Goal: Task Accomplishment & Management: Manage account settings

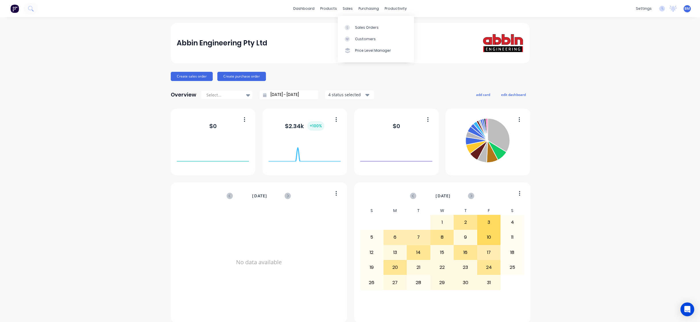
click at [346, 13] on div "dashboard products sales purchasing productivity dashboard products Product Cat…" at bounding box center [350, 8] width 700 height 17
click at [345, 14] on div "dashboard products sales purchasing productivity dashboard products Product Cat…" at bounding box center [350, 8] width 700 height 17
drag, startPoint x: 345, startPoint y: 10, endPoint x: 352, endPoint y: 29, distance: 20.5
click at [345, 12] on div "sales" at bounding box center [348, 8] width 16 height 9
click at [352, 29] on div at bounding box center [349, 27] width 9 height 5
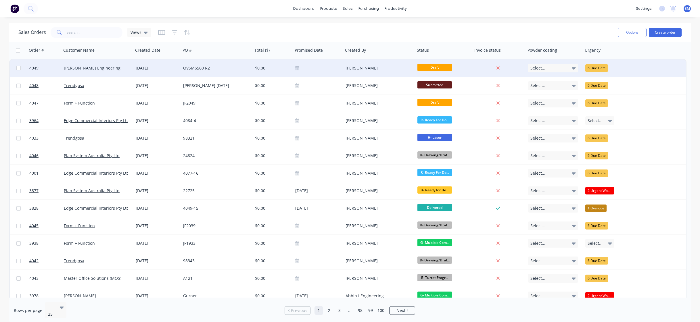
click at [103, 70] on div "[PERSON_NAME] Engineering" at bounding box center [96, 68] width 64 height 6
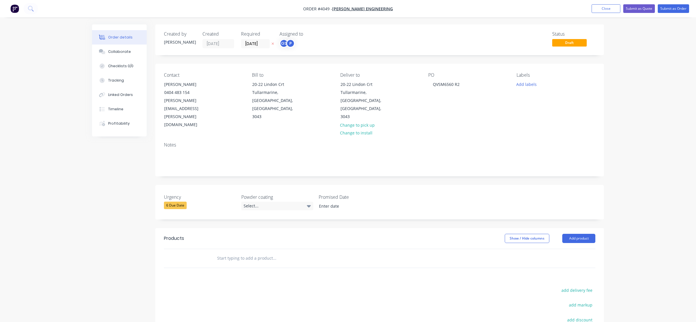
drag, startPoint x: 376, startPoint y: 10, endPoint x: 356, endPoint y: 13, distance: 20.0
click at [449, 10] on nav "Order #4049 - [PERSON_NAME] Engineering Add product Close Submit as Quote Submi…" at bounding box center [348, 8] width 696 height 17
click at [189, 84] on div "[PERSON_NAME]" at bounding box center [188, 84] width 48 height 8
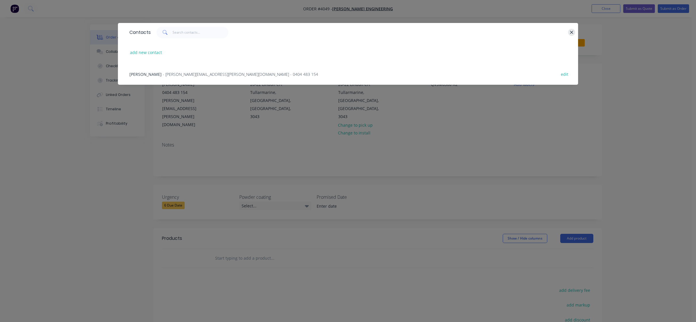
click at [573, 34] on icon "button" at bounding box center [571, 32] width 4 height 5
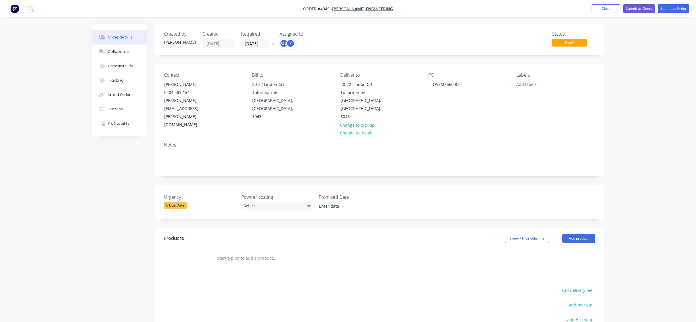
click at [358, 5] on nav "Order #4049 - [PERSON_NAME] Engineering Add product Close Submit as Quote Submi…" at bounding box center [348, 8] width 696 height 17
click at [353, 14] on nav "Order #4049 - [PERSON_NAME] Engineering Add product Close Submit as Quote Submi…" at bounding box center [348, 8] width 696 height 17
click at [355, 11] on span "Order #4049 - [PERSON_NAME] Engineering" at bounding box center [348, 9] width 90 height 6
click at [356, 9] on span "[PERSON_NAME] Engineering" at bounding box center [362, 8] width 61 height 5
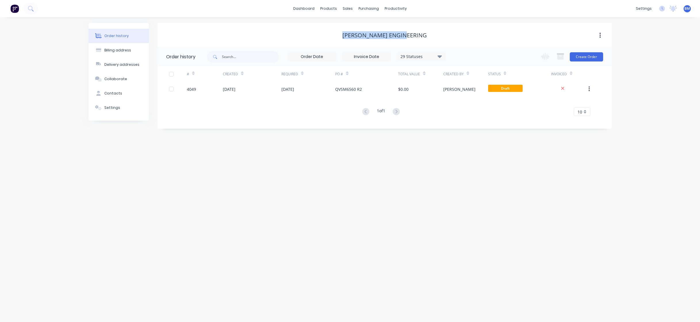
drag, startPoint x: 355, startPoint y: 37, endPoint x: 417, endPoint y: 36, distance: 62.4
click at [417, 36] on div "[PERSON_NAME] Engineering" at bounding box center [385, 35] width 454 height 7
click at [370, 100] on div "# Created Required PO # Total Value Created By Status Invoiced 4049 [DATE] [DAT…" at bounding box center [381, 91] width 447 height 50
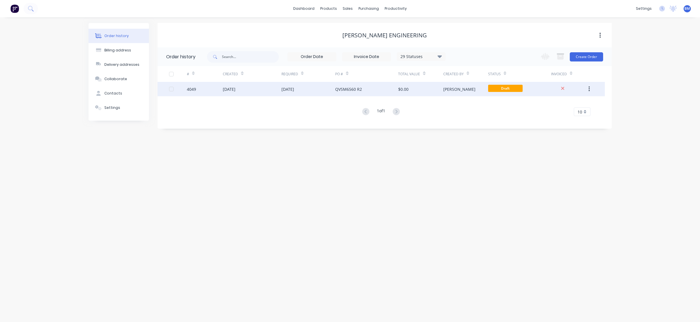
click at [371, 88] on div "QVSM6560 R2" at bounding box center [366, 89] width 63 height 14
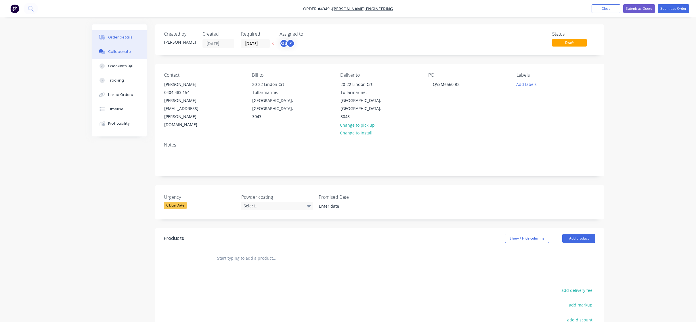
click at [112, 53] on div "Collaborate" at bounding box center [119, 51] width 23 height 5
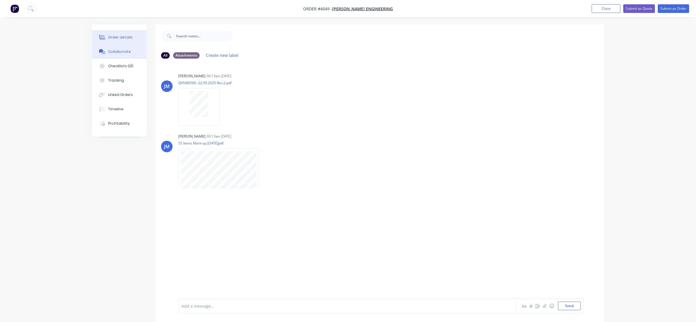
click at [103, 36] on icon at bounding box center [102, 37] width 7 height 5
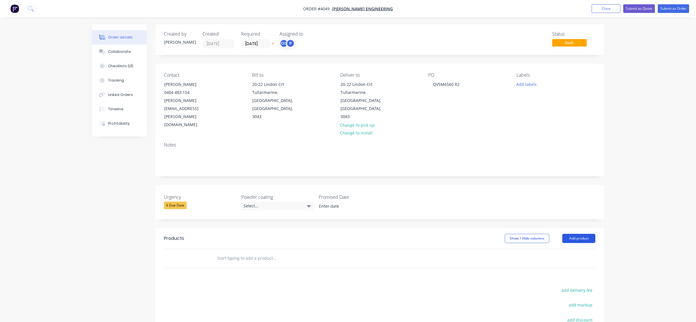
click at [571, 234] on button "Add product" at bounding box center [578, 238] width 33 height 9
click at [566, 249] on div "Product catalogue" at bounding box center [568, 253] width 44 height 8
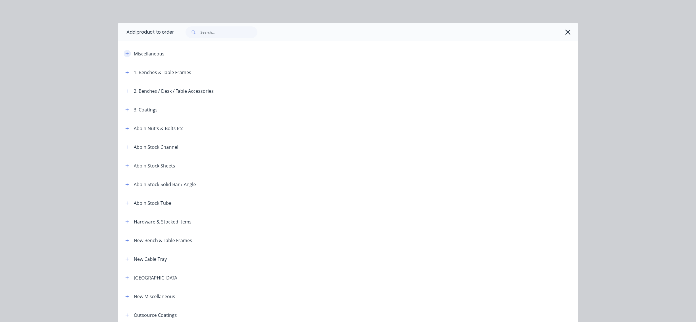
click at [124, 50] on button "button" at bounding box center [127, 53] width 7 height 7
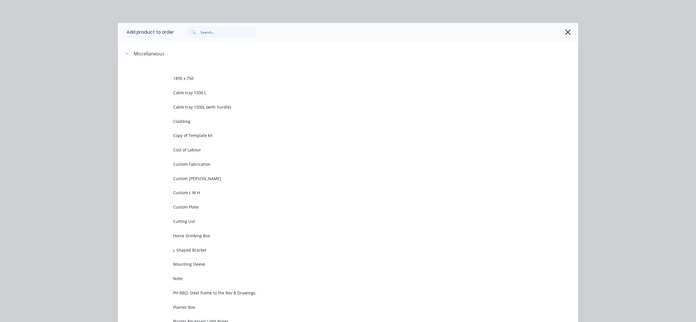
drag, startPoint x: 206, startPoint y: 170, endPoint x: 203, endPoint y: 148, distance: 22.4
click at [205, 168] on td "Custom Fabrication" at bounding box center [375, 164] width 405 height 14
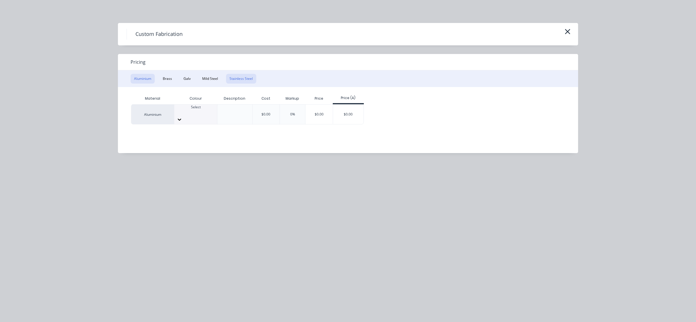
click at [233, 76] on button "Stainless Steel" at bounding box center [241, 79] width 30 height 10
click at [180, 110] on div at bounding box center [195, 112] width 43 height 5
click at [338, 113] on div "$0.00" at bounding box center [348, 115] width 31 height 20
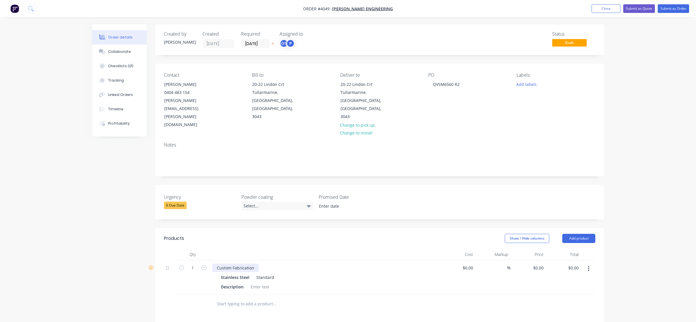
drag, startPoint x: 239, startPoint y: 240, endPoint x: 257, endPoint y: 240, distance: 18.1
click at [240, 264] on div "Custom Fabrication" at bounding box center [235, 268] width 47 height 8
drag, startPoint x: 257, startPoint y: 242, endPoint x: 315, endPoint y: 197, distance: 73.4
click at [190, 260] on div "1 Custom Fabrication Stainless Steel Standard Description $0.00 $0.00 % $0.00 $…" at bounding box center [379, 277] width 431 height 34
paste div
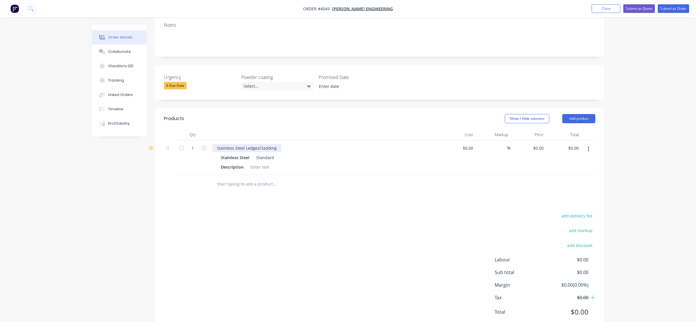
scroll to position [114, 0]
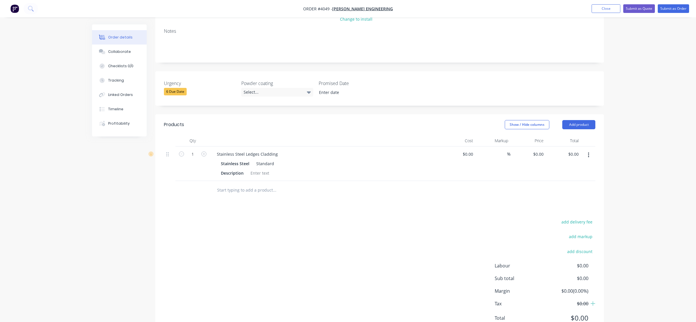
click at [347, 193] on div "Products Show / Hide columns Add product Qty Cost Markup Price Total 1 Stainles…" at bounding box center [379, 225] width 448 height 223
click at [257, 169] on div at bounding box center [259, 173] width 23 height 8
click at [290, 218] on div "add delivery fee add markup add discount Labour $0.00 Sub total $0.00 Margin $0…" at bounding box center [379, 273] width 431 height 111
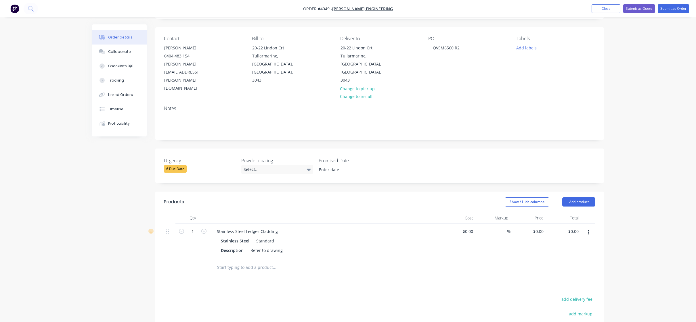
scroll to position [0, 0]
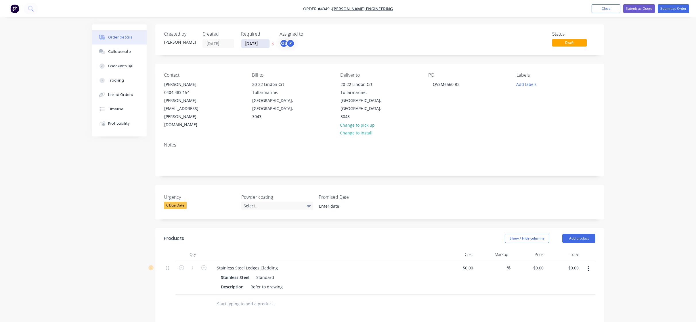
click at [254, 44] on input "[DATE]" at bounding box center [255, 43] width 28 height 9
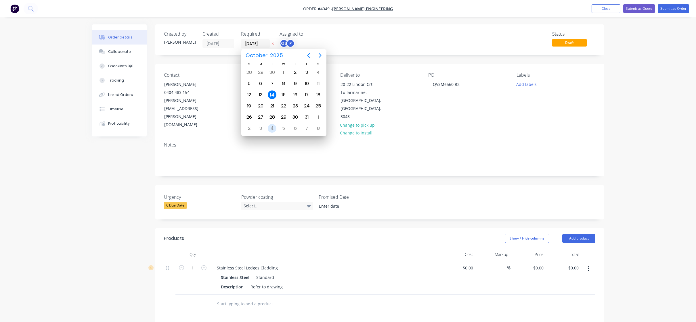
click at [274, 130] on div "4" at bounding box center [272, 128] width 9 height 9
type input "[DATE]"
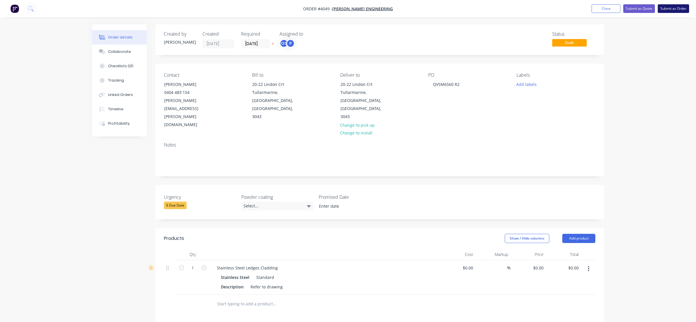
click at [681, 8] on button "Submit as Order" at bounding box center [672, 8] width 31 height 9
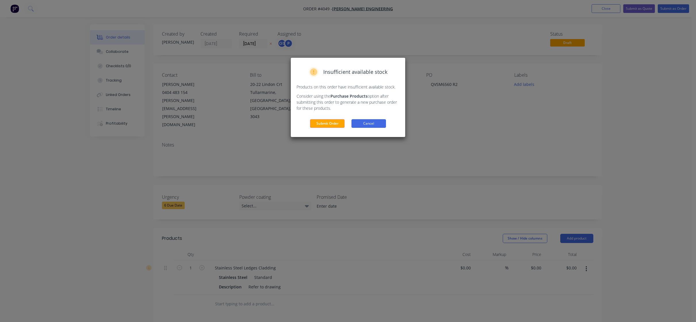
click at [355, 124] on button "Cancel" at bounding box center [368, 123] width 34 height 9
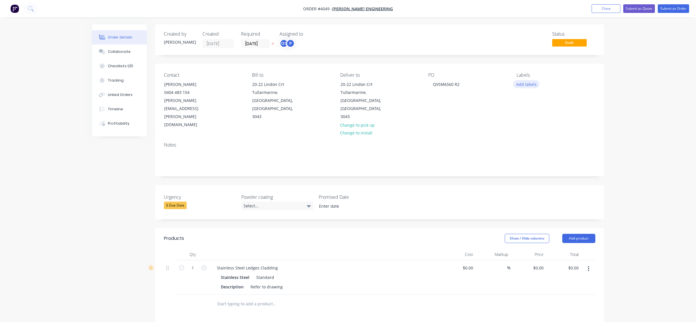
click at [528, 83] on button "Add labels" at bounding box center [526, 84] width 26 height 8
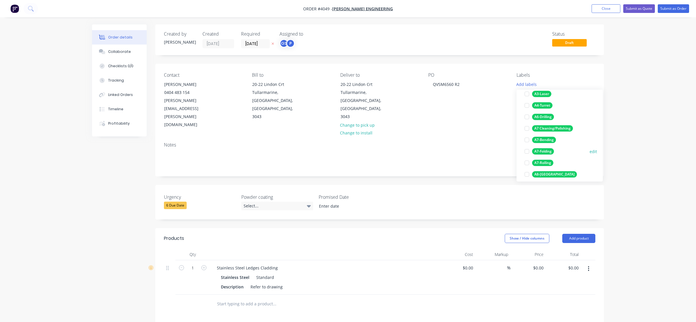
scroll to position [86, 0]
click at [546, 153] on div "A7-Rolling" at bounding box center [542, 153] width 21 height 6
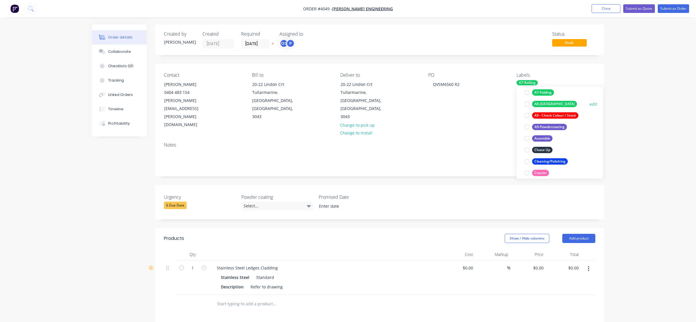
click at [546, 103] on div "A8-[GEOGRAPHIC_DATA]" at bounding box center [554, 104] width 45 height 6
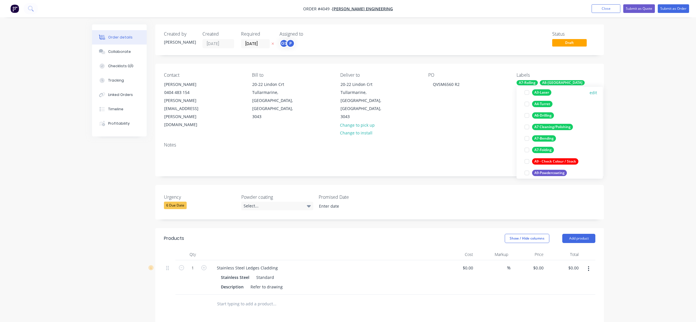
click at [545, 93] on div "A3-Laser" at bounding box center [541, 92] width 19 height 6
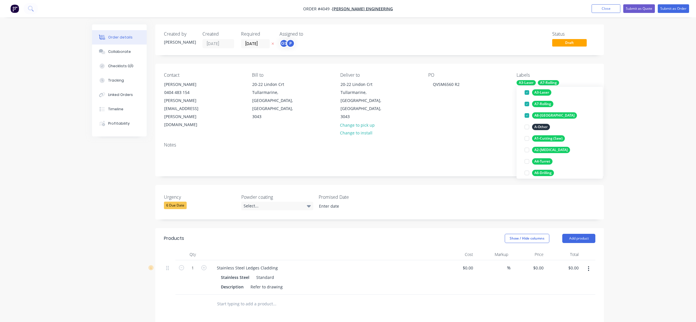
click at [665, 59] on div "Order details Collaborate Checklists 0/0 Tracking Linked Orders Timeline Profit…" at bounding box center [348, 230] width 696 height 460
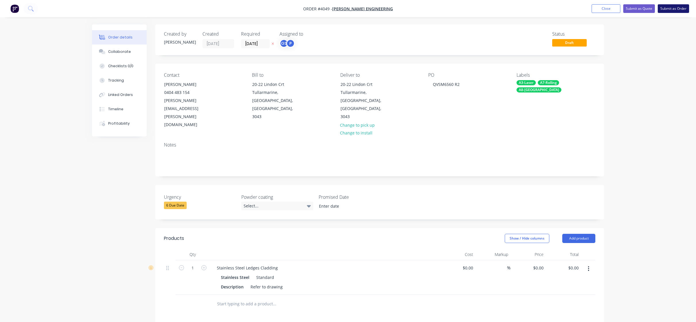
click at [669, 10] on button "Submit as Order" at bounding box center [672, 8] width 31 height 9
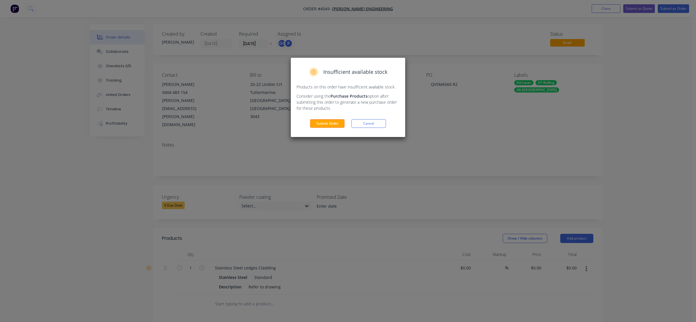
click at [333, 132] on div "Insufficient available stock Products on this order have insufficient available…" at bounding box center [348, 97] width 114 height 79
click at [328, 127] on button "Submit Order" at bounding box center [327, 123] width 34 height 9
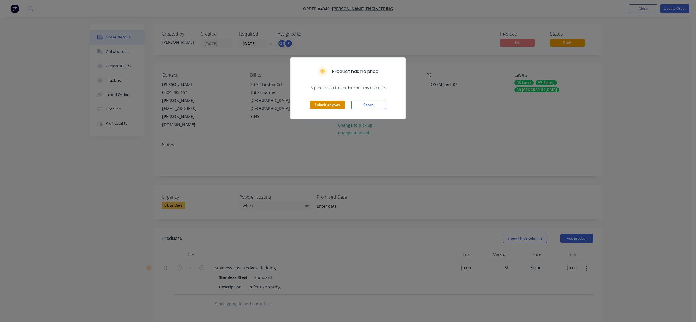
click at [320, 109] on button "Submit anyway" at bounding box center [327, 105] width 34 height 9
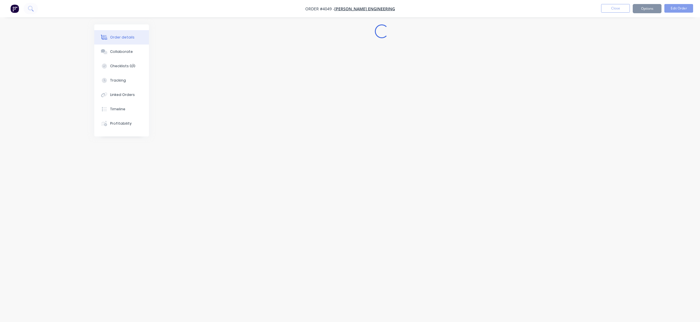
click at [594, 16] on nav "Order #4049 - [PERSON_NAME] Engineering Close Options Edit Order" at bounding box center [350, 8] width 700 height 17
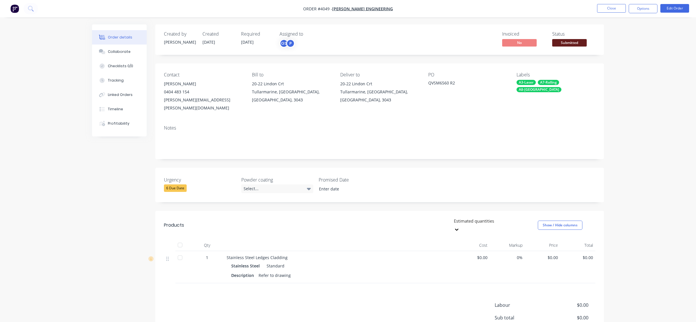
click at [561, 41] on span "Submitted" at bounding box center [569, 42] width 34 height 7
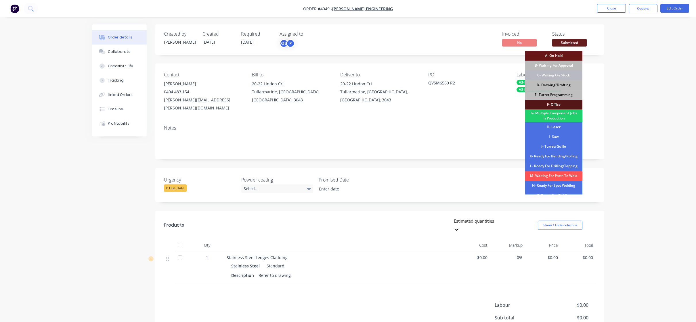
click at [566, 88] on div "D- Drawing/Drafting" at bounding box center [553, 85] width 57 height 10
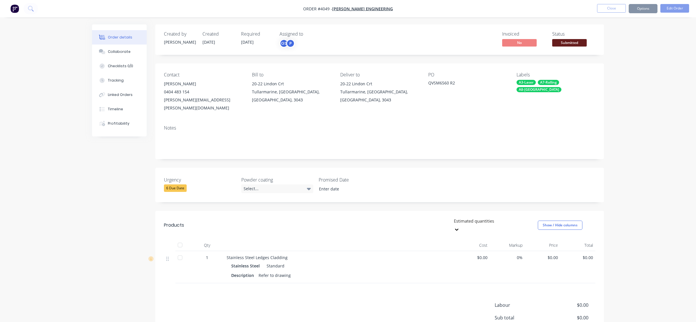
click at [642, 44] on div "Order details Collaborate Checklists 0/0 Tracking Linked Orders Timeline Profit…" at bounding box center [348, 193] width 696 height 386
click at [643, 11] on button "Options" at bounding box center [642, 8] width 29 height 9
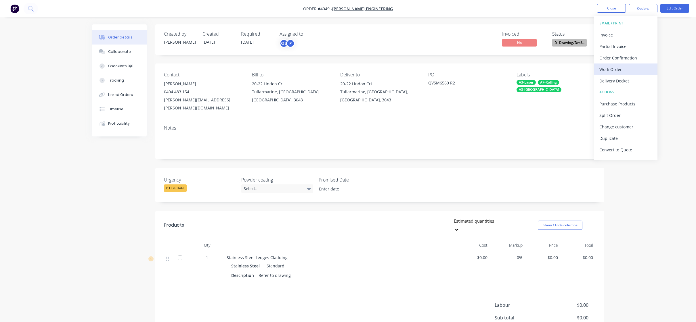
click at [624, 73] on div "Work Order" at bounding box center [625, 69] width 53 height 8
click at [626, 57] on div "Without pricing" at bounding box center [625, 58] width 53 height 8
click at [569, 0] on nav "Order #4049 - [PERSON_NAME] Engineering Close Options EMAIL / PRINT Invoice Par…" at bounding box center [348, 8] width 696 height 17
click at [606, 11] on button "Close" at bounding box center [611, 8] width 29 height 9
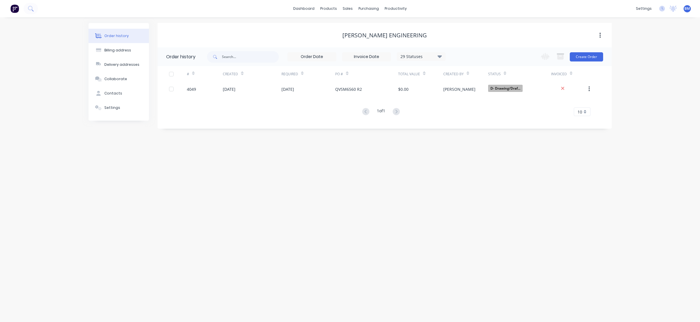
click at [20, 11] on button at bounding box center [15, 8] width 12 height 11
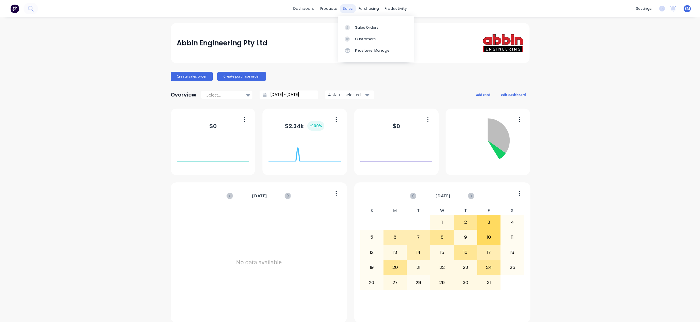
click at [347, 9] on div "sales" at bounding box center [348, 8] width 16 height 9
click at [354, 24] on link "Sales Orders" at bounding box center [376, 27] width 76 height 11
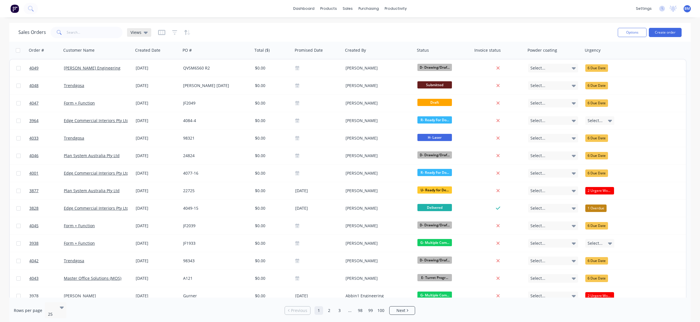
click at [145, 36] on div "Views" at bounding box center [139, 32] width 24 height 9
click at [154, 92] on button "drafts" at bounding box center [162, 93] width 66 height 7
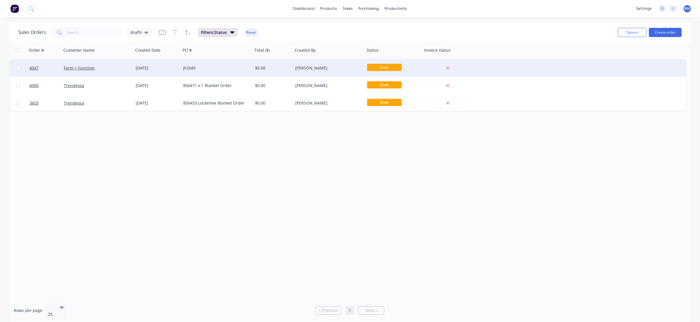
click at [111, 69] on div "Form + Function" at bounding box center [96, 68] width 64 height 6
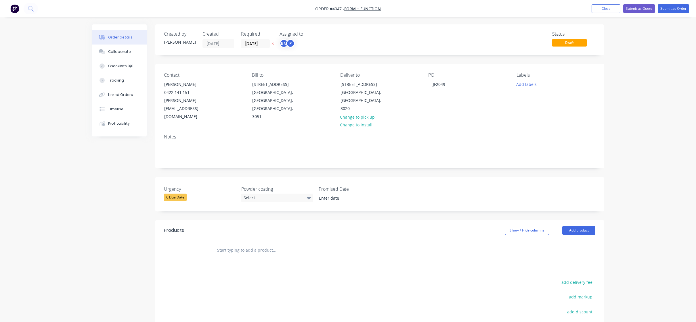
click at [90, 56] on div "Order details Collaborate Checklists 0/0 Tracking Linked Orders Timeline Profit…" at bounding box center [347, 215] width 523 height 382
click at [102, 54] on icon at bounding box center [102, 51] width 7 height 5
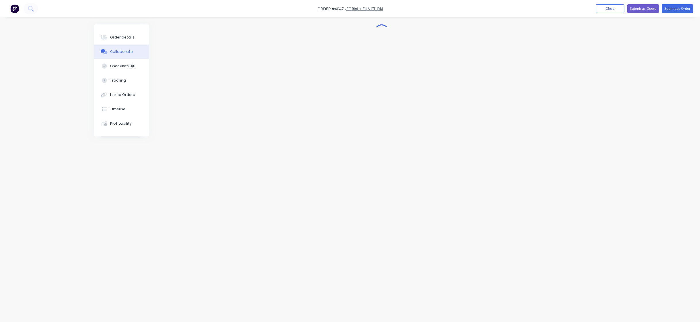
click at [168, 141] on div at bounding box center [350, 149] width 512 height 251
click at [212, 72] on div at bounding box center [350, 149] width 512 height 251
click at [46, 21] on div "Order details Collaborate Checklists 0/0 Tracking Linked Orders Timeline Profit…" at bounding box center [348, 161] width 696 height 322
click at [236, 59] on div at bounding box center [379, 177] width 448 height 306
click at [227, 157] on div "Labels Download Delete" at bounding box center [239, 156] width 65 height 8
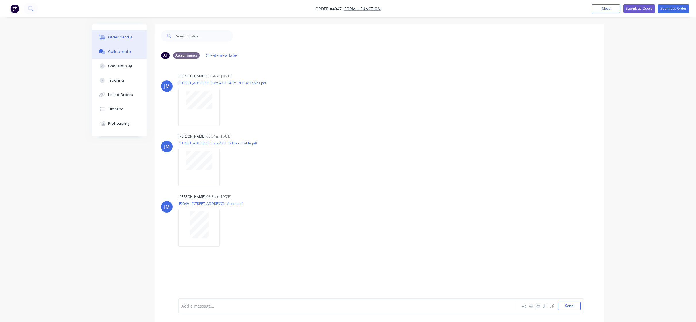
click at [138, 43] on button "Order details" at bounding box center [119, 37] width 55 height 14
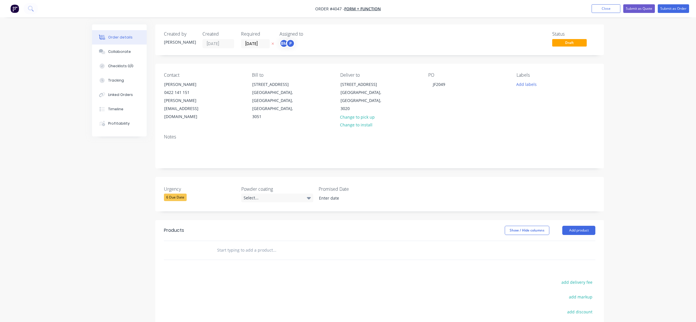
click at [260, 134] on div "Notes" at bounding box center [379, 149] width 448 height 39
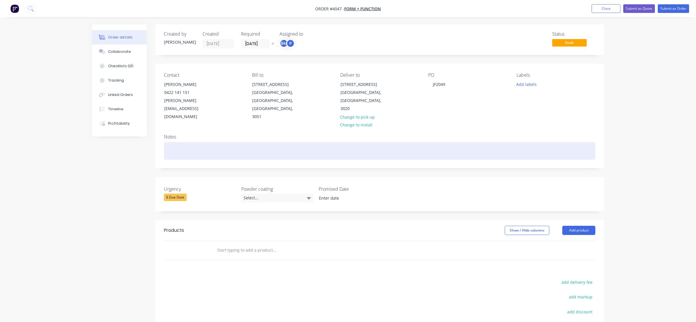
click at [254, 145] on div at bounding box center [379, 151] width 431 height 18
paste div
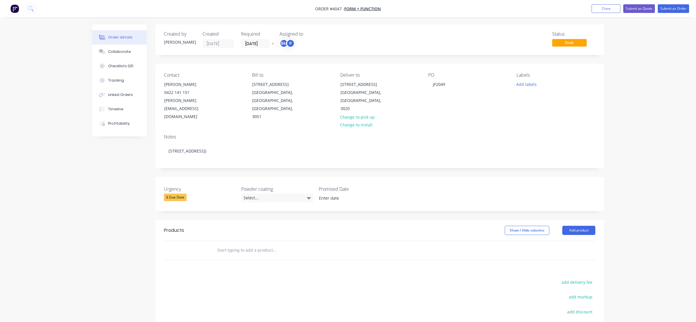
click at [377, 25] on div "Created by [PERSON_NAME] Created [DATE] Required [DATE] Assigned to BM P Status…" at bounding box center [379, 39] width 448 height 31
click at [278, 41] on div "Created by [PERSON_NAME] Created [DATE] Required [DATE] Assigned to BM P" at bounding box center [250, 39] width 173 height 17
click at [287, 45] on div "P" at bounding box center [290, 43] width 9 height 9
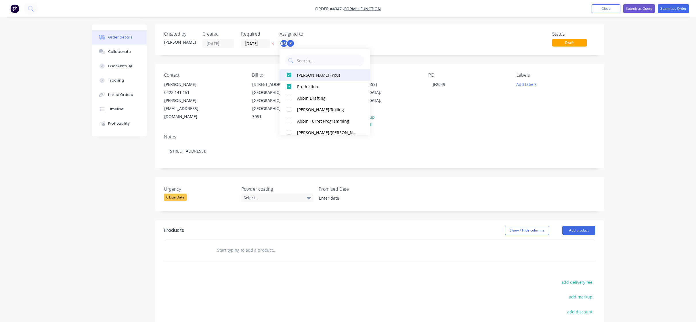
click at [291, 71] on div at bounding box center [288, 74] width 11 height 11
click at [335, 40] on div "P" at bounding box center [307, 43] width 57 height 9
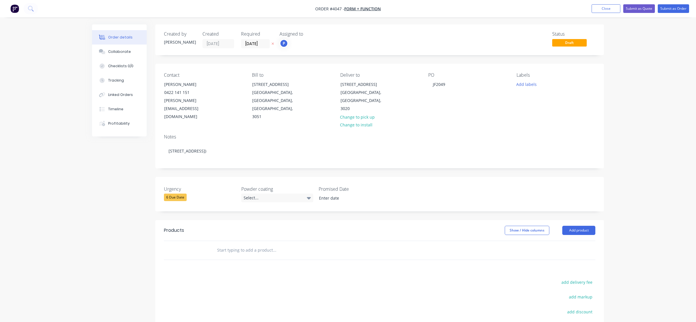
click at [260, 48] on label "[DATE]" at bounding box center [255, 43] width 29 height 9
click at [260, 48] on input "[DATE]" at bounding box center [255, 43] width 28 height 9
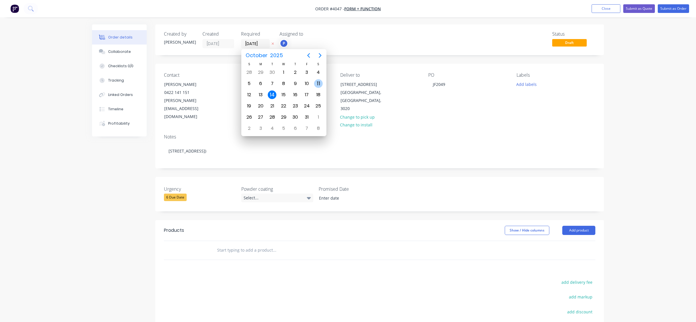
click at [317, 84] on div "11" at bounding box center [318, 83] width 9 height 9
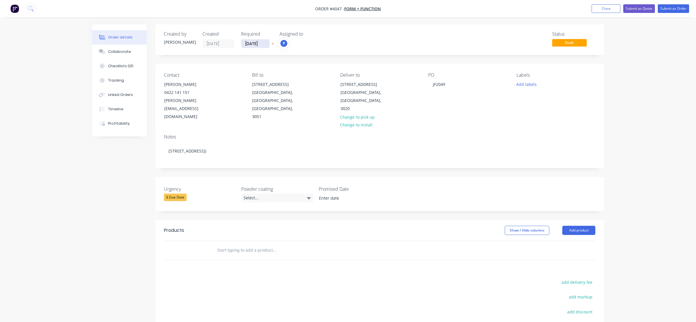
click at [243, 46] on input "[DATE]" at bounding box center [255, 43] width 28 height 9
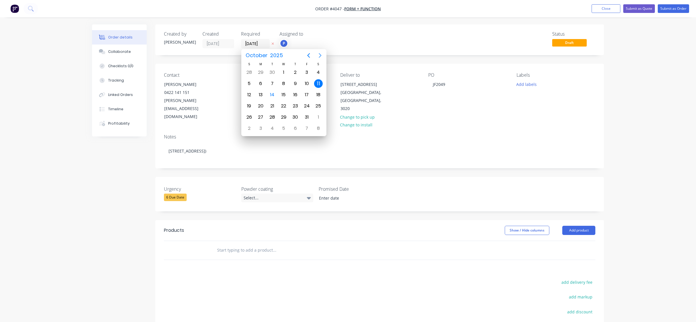
click at [319, 53] on icon "Next page" at bounding box center [319, 55] width 7 height 7
click at [302, 99] on div "14" at bounding box center [306, 94] width 11 height 11
type input "[DATE]"
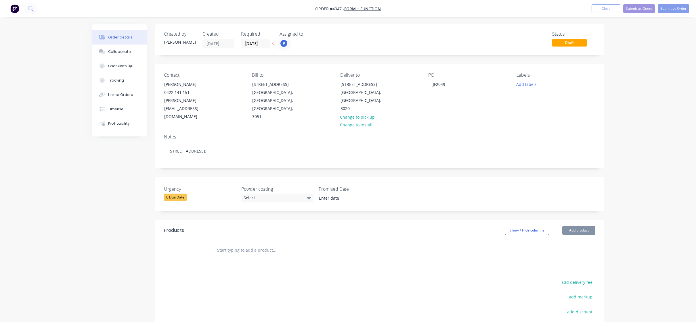
click at [312, 57] on div "Created by [PERSON_NAME] Created [DATE] Required [DATE] Assigned to P Status Dr…" at bounding box center [379, 211] width 448 height 374
